Goal: Contribute content: Contribute content

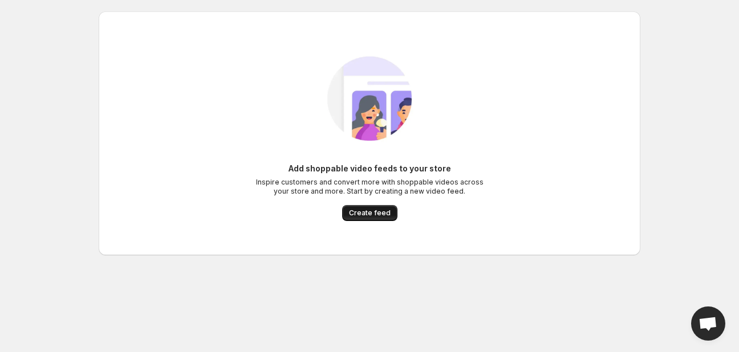
click at [384, 213] on span "Create feed" at bounding box center [370, 213] width 42 height 9
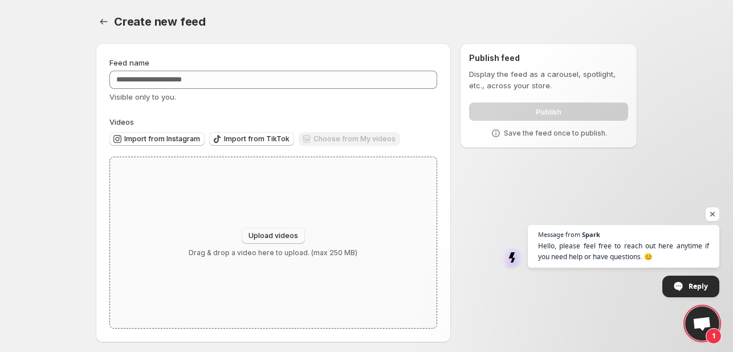
click at [276, 235] on span "Upload videos" at bounding box center [274, 236] width 50 height 9
type input "**********"
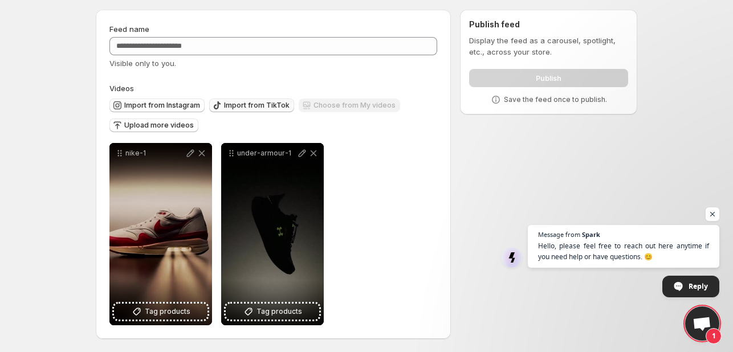
scroll to position [35, 0]
click at [179, 121] on span "Upload more videos" at bounding box center [159, 124] width 70 height 9
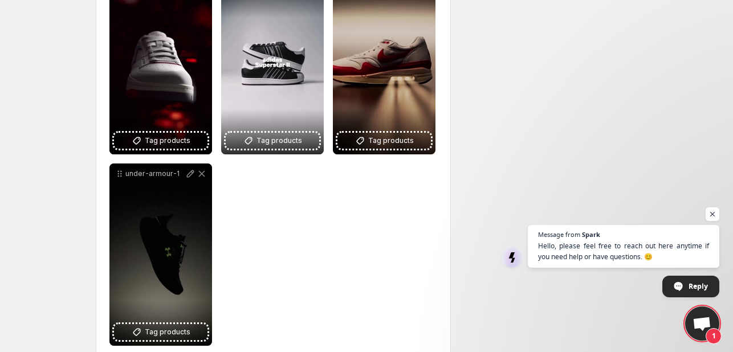
scroll to position [206, 0]
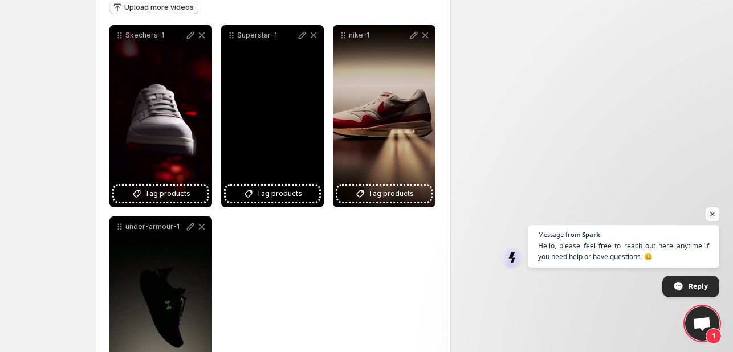
scroll to position [0, 0]
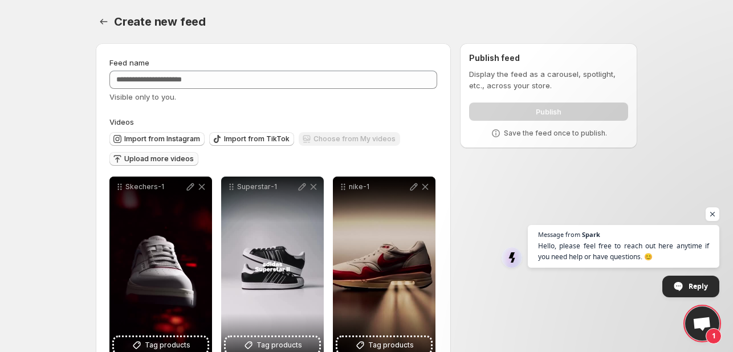
click at [168, 158] on span "Upload more videos" at bounding box center [159, 159] width 70 height 9
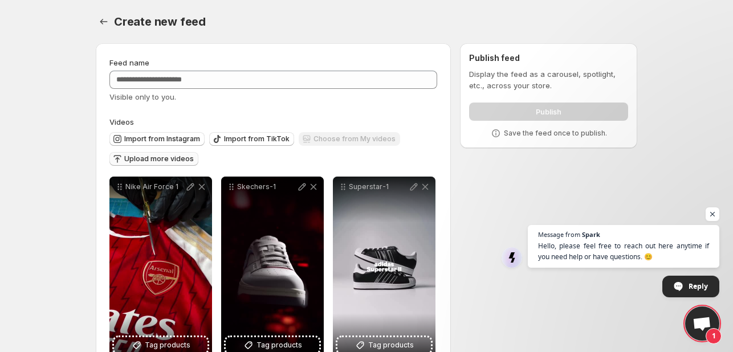
click at [163, 155] on button "Upload more videos" at bounding box center [153, 159] width 89 height 14
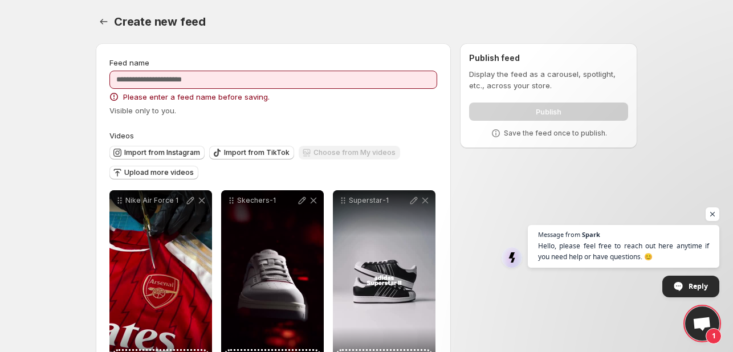
click at [500, 263] on div "**********" at bounding box center [362, 313] width 551 height 558
click at [165, 174] on span "Upload more videos" at bounding box center [159, 172] width 70 height 9
